Goal: Task Accomplishment & Management: Use online tool/utility

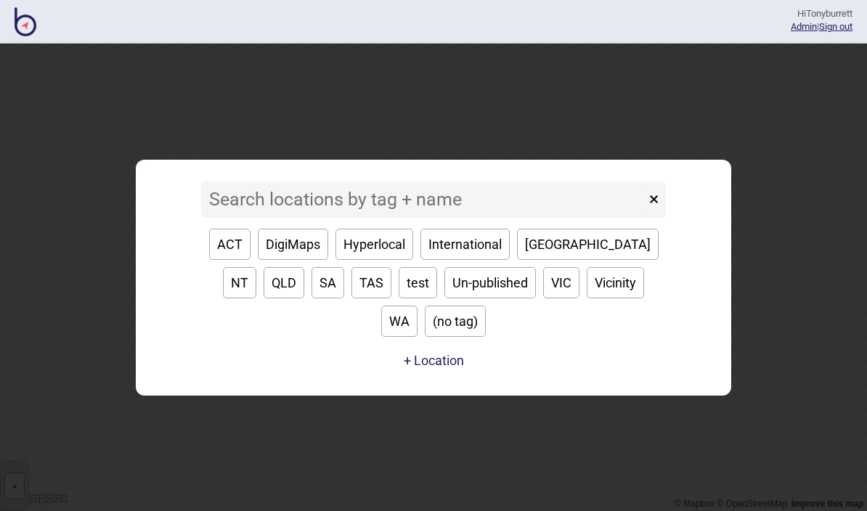
click at [268, 194] on div "× ACT DigiMaps Hyperlocal International [GEOGRAPHIC_DATA] [GEOGRAPHIC_DATA] [GE…" at bounding box center [433, 277] width 581 height 221
click at [278, 207] on input at bounding box center [423, 200] width 444 height 36
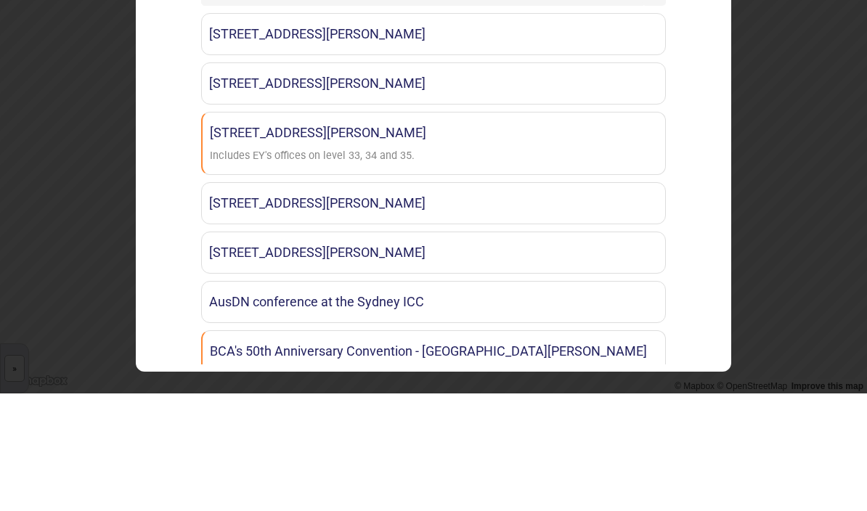
type input "Ey"
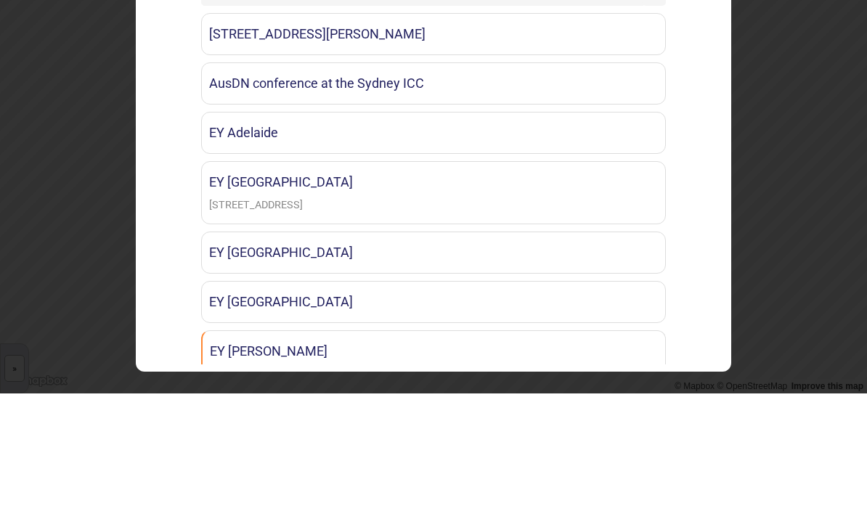
click at [402, 131] on link "[STREET_ADDRESS][PERSON_NAME]" at bounding box center [433, 152] width 465 height 42
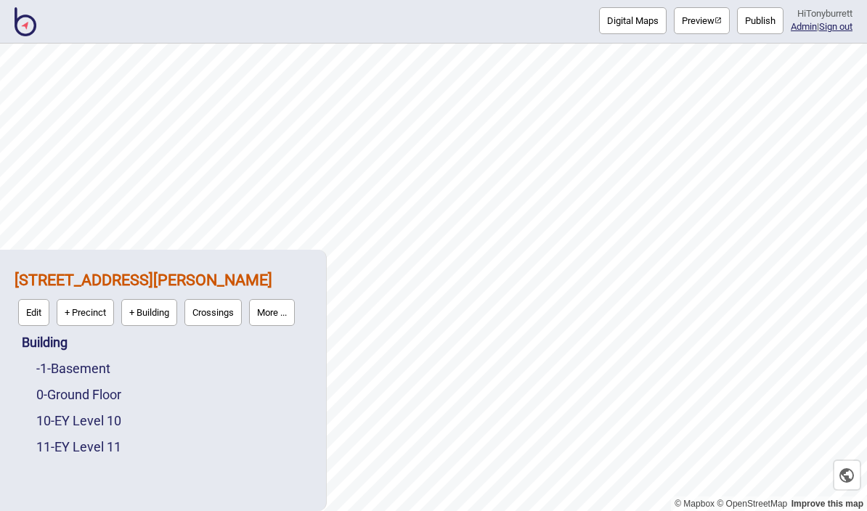
click at [102, 421] on link "10 - EY Level 10" at bounding box center [78, 420] width 85 height 15
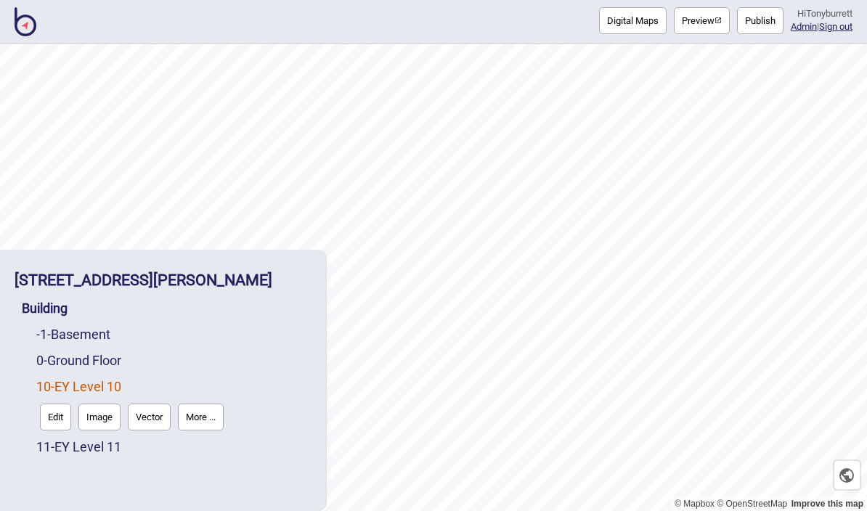
click at [52, 428] on button "Edit" at bounding box center [55, 417] width 31 height 27
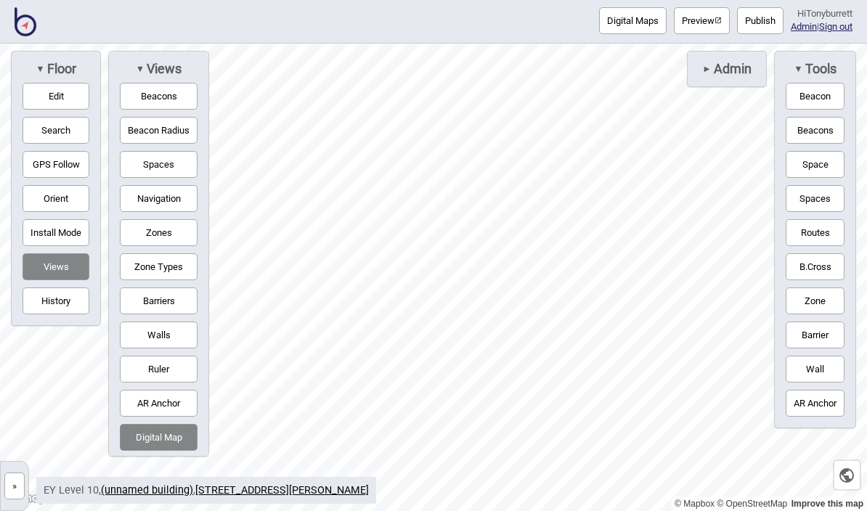
click at [8, 488] on button "»" at bounding box center [14, 486] width 20 height 27
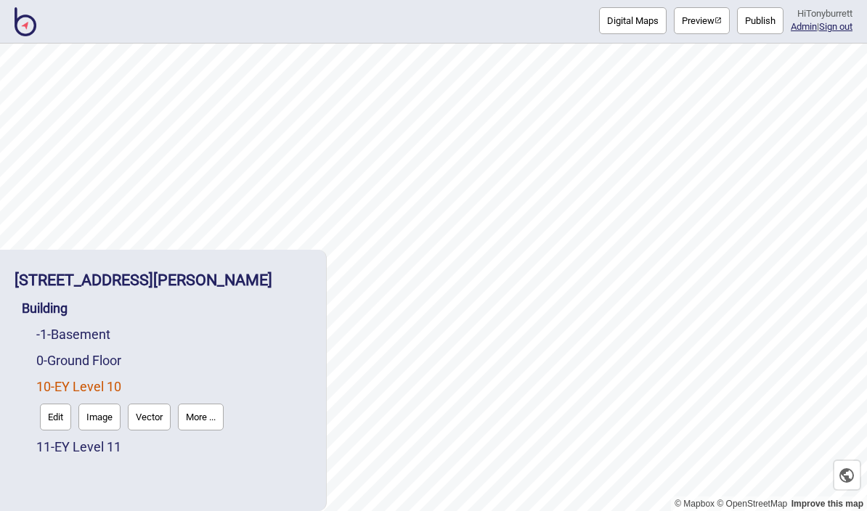
click at [69, 442] on link "11 - EY Level 11" at bounding box center [78, 446] width 85 height 15
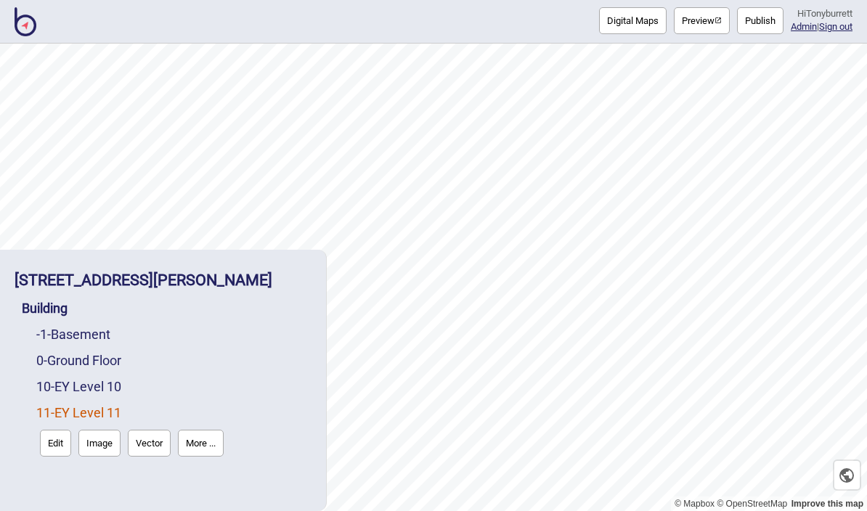
click at [63, 452] on button "Edit" at bounding box center [55, 443] width 31 height 27
